Goal: Check status: Check status

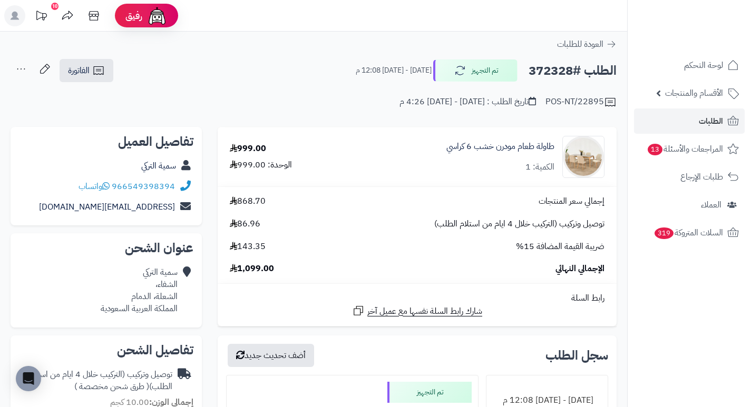
click at [695, 122] on link "الطلبات" at bounding box center [689, 121] width 111 height 25
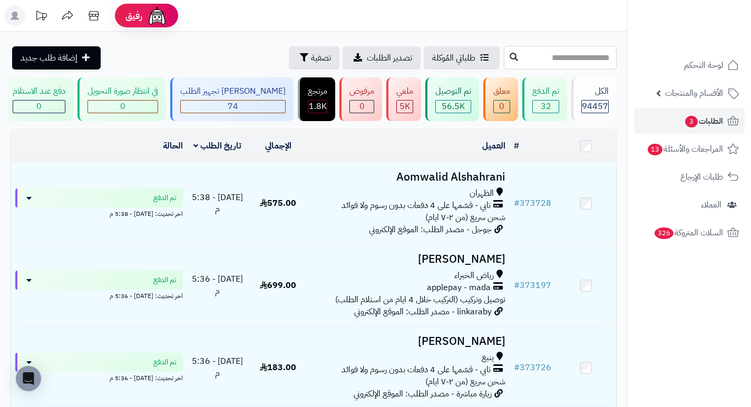
click at [590, 61] on input "text" at bounding box center [560, 58] width 113 height 24
click at [289, 65] on button "تصفية" at bounding box center [314, 57] width 51 height 23
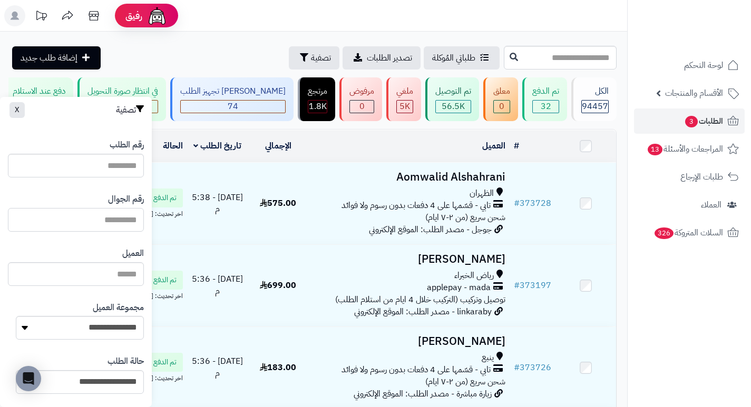
click at [108, 221] on input "text" at bounding box center [76, 220] width 136 height 24
type input "*********"
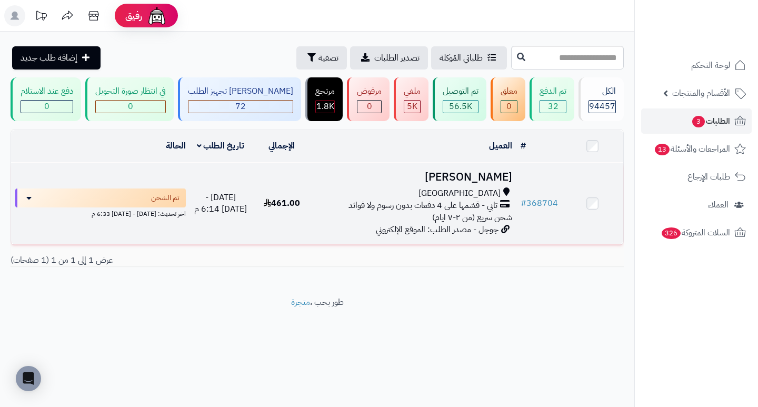
click at [409, 182] on h3 "[PERSON_NAME]" at bounding box center [414, 177] width 195 height 12
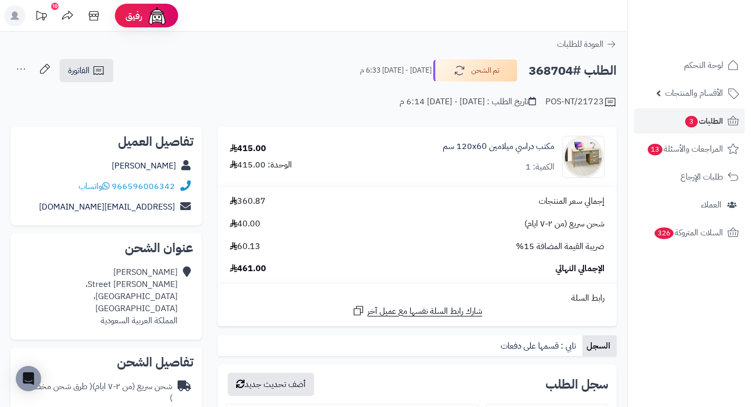
click at [553, 69] on h2 "الطلب #368704" at bounding box center [572, 71] width 88 height 22
copy h2 "368704"
click at [468, 235] on div "إجمالي سعر المنتجات 360.87 شحن سريع (من ٢-٧ ايام) 40.00 ضريبة القيمة المضافة 15…" at bounding box center [417, 235] width 390 height 80
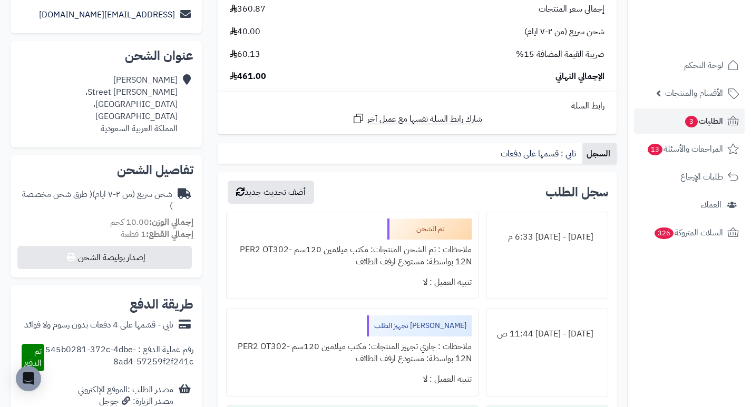
scroll to position [211, 0]
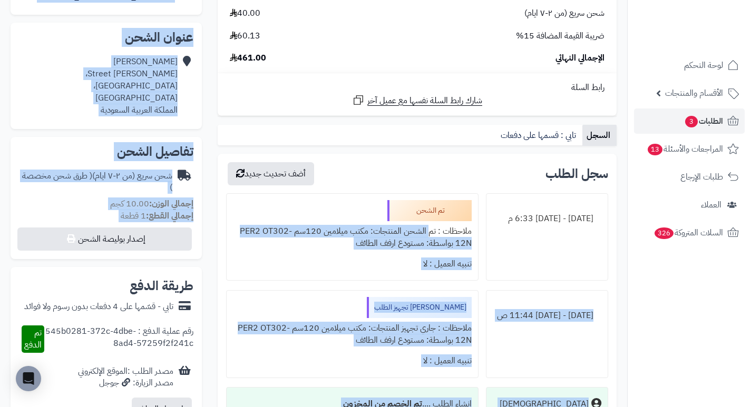
drag, startPoint x: 432, startPoint y: 231, endPoint x: 206, endPoint y: 222, distance: 226.1
click at [206, 222] on div "**********" at bounding box center [314, 282] width 622 height 733
click at [294, 256] on div "تنبيه العميل : لا" at bounding box center [352, 264] width 238 height 21
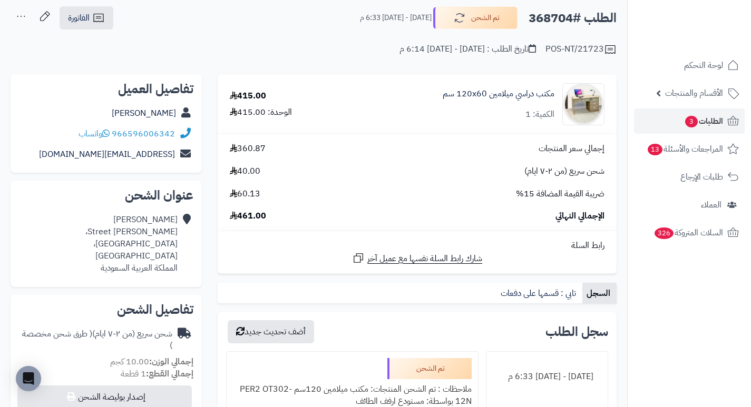
scroll to position [0, 0]
